Goal: Information Seeking & Learning: Learn about a topic

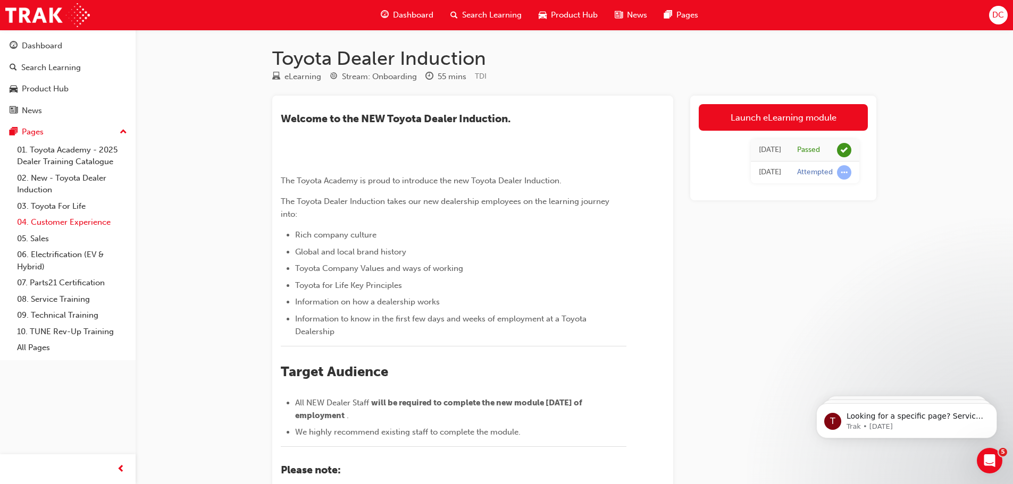
drag, startPoint x: 0, startPoint y: 0, endPoint x: 70, endPoint y: 220, distance: 231.0
click at [70, 220] on link "04. Customer Experience" at bounding box center [72, 222] width 119 height 16
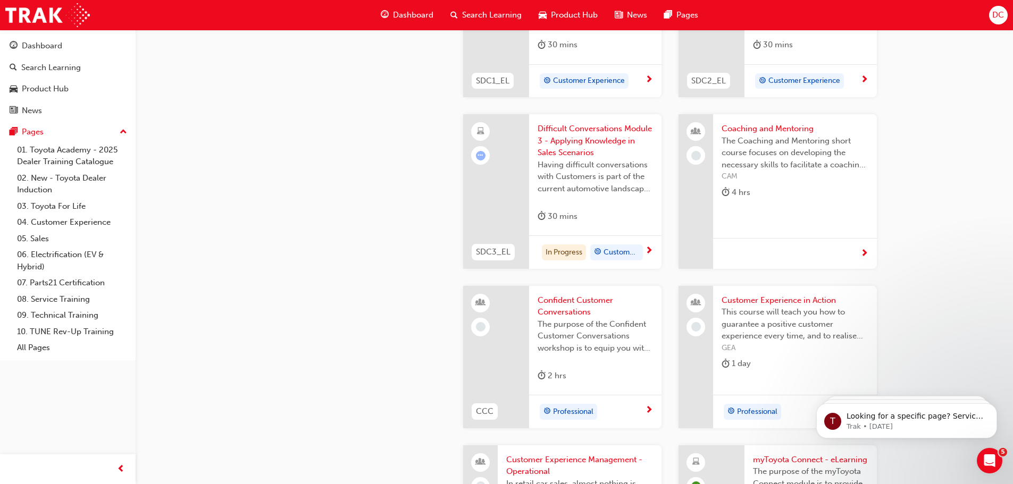
scroll to position [1169, 0]
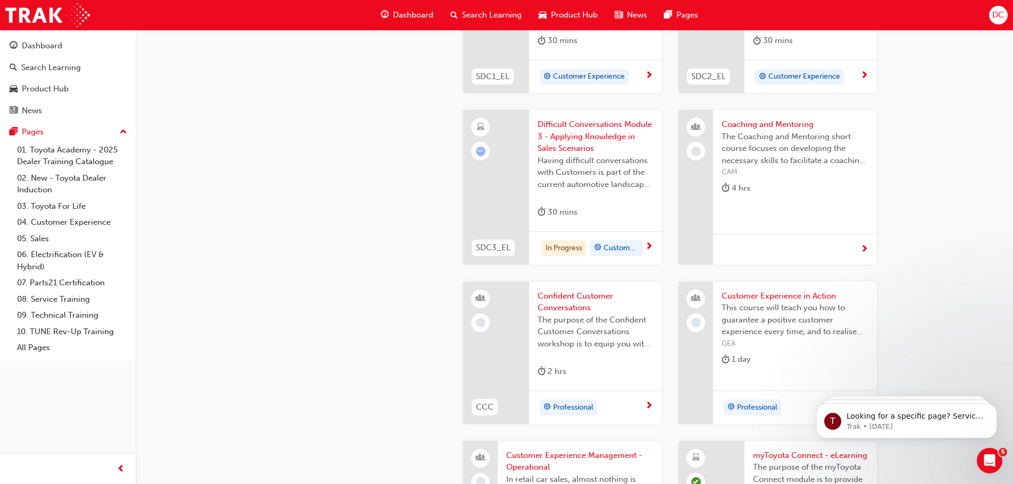
click at [483, 153] on span "learningRecordVerb_ATTEMPT-icon" at bounding box center [481, 152] width 10 height 10
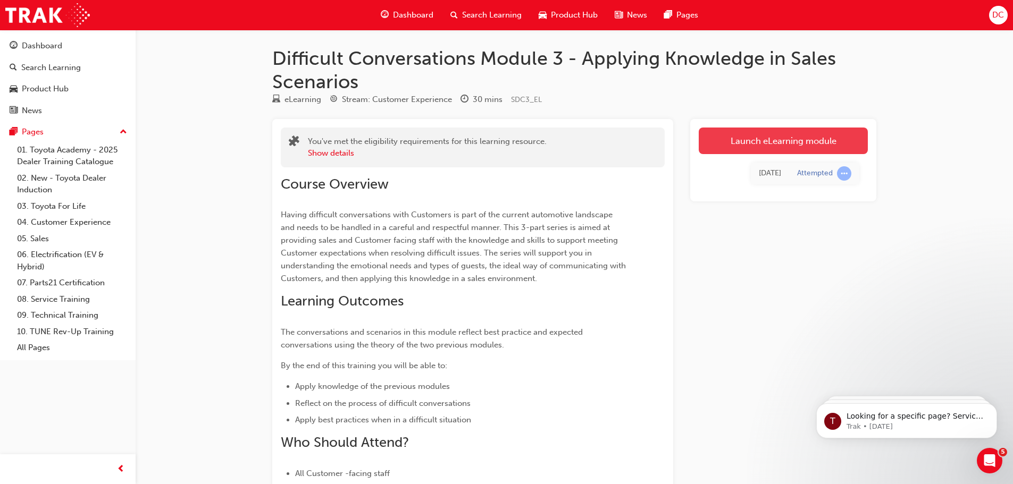
click at [739, 145] on link "Launch eLearning module" at bounding box center [782, 141] width 169 height 27
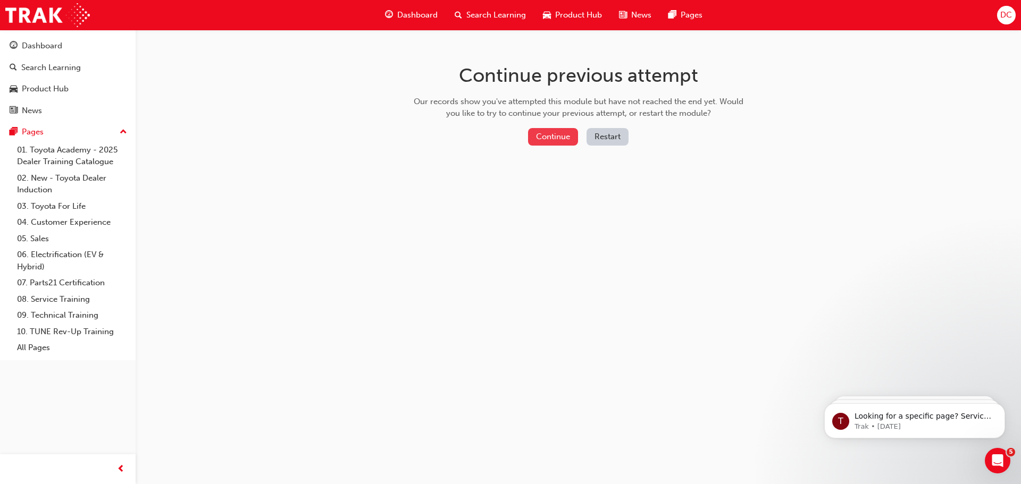
click at [550, 139] on button "Continue" at bounding box center [553, 137] width 50 height 18
